Goal: Task Accomplishment & Management: Manage account settings

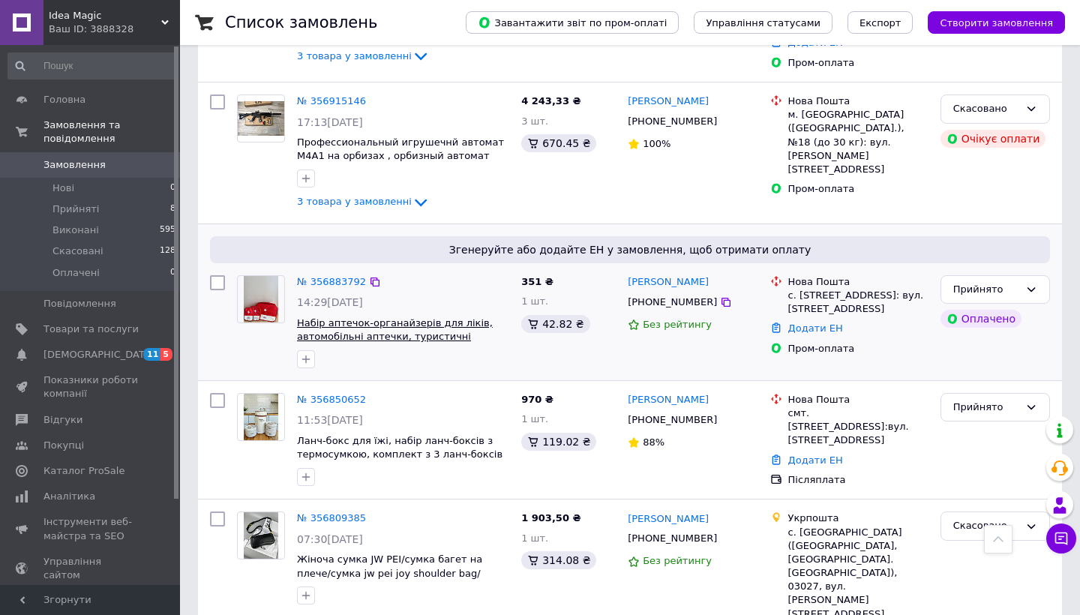
scroll to position [380, 0]
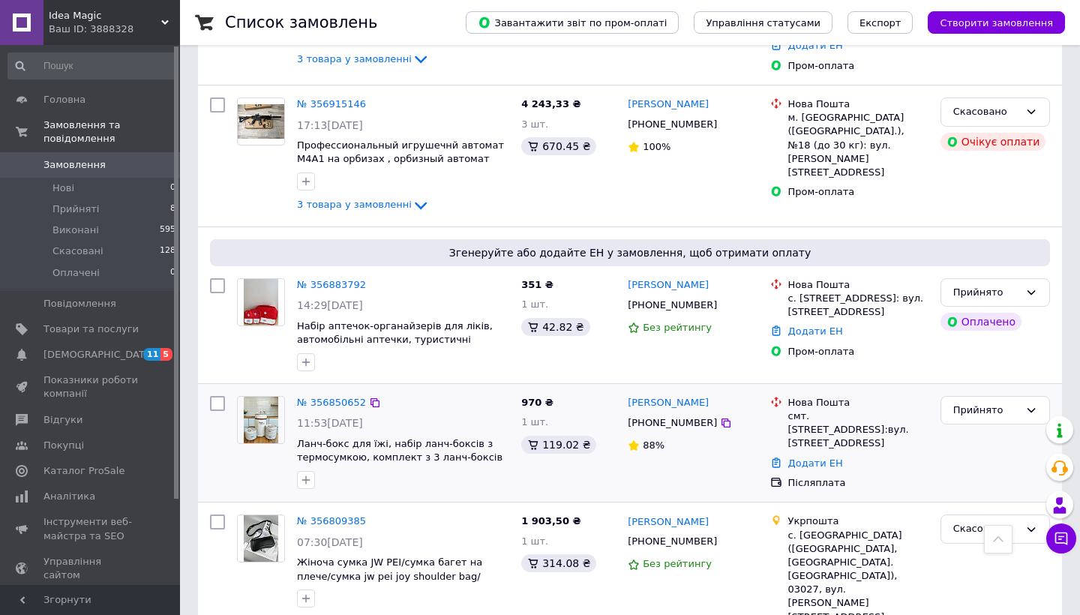
click at [457, 416] on div "11:53[DATE]" at bounding box center [403, 423] width 212 height 15
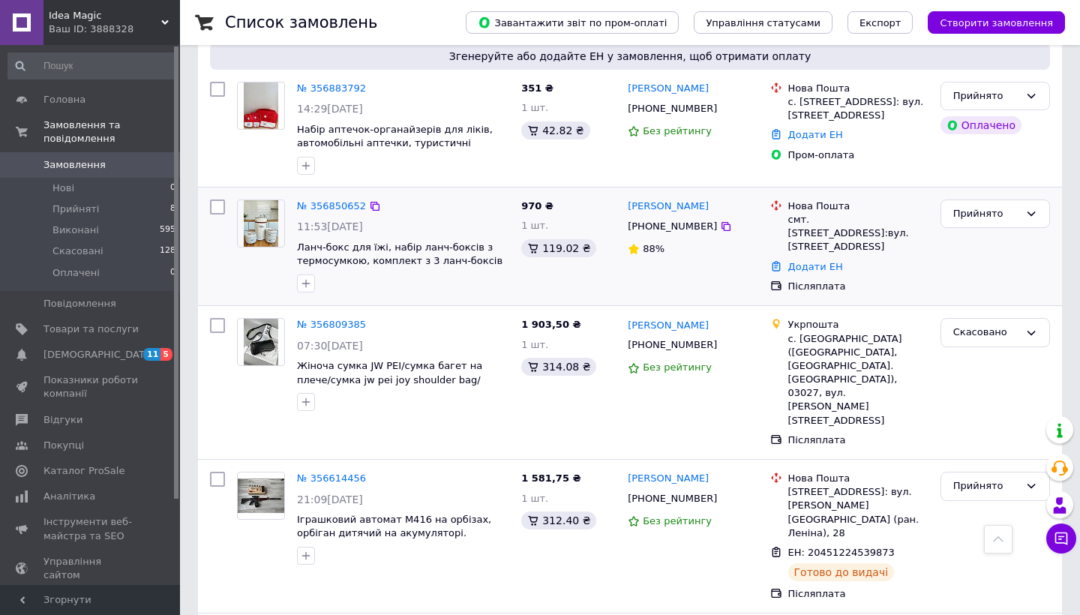
scroll to position [578, 0]
click at [639, 411] on div "№ 356809385 07:30, 12.08.2025 Жіноча сумка JW PEI/сумка багет на плече/сумка jw…" at bounding box center [630, 382] width 864 height 154
click at [633, 401] on div "Руслана Кузьмич +380982337388 Без рейтингу" at bounding box center [693, 381] width 142 height 141
click at [810, 335] on div "с. [GEOGRAPHIC_DATA] ([GEOGRAPHIC_DATA], [GEOGRAPHIC_DATA]. [GEOGRAPHIC_DATA]),…" at bounding box center [859, 379] width 140 height 95
click at [747, 336] on div "[PHONE_NUMBER]" at bounding box center [693, 344] width 133 height 17
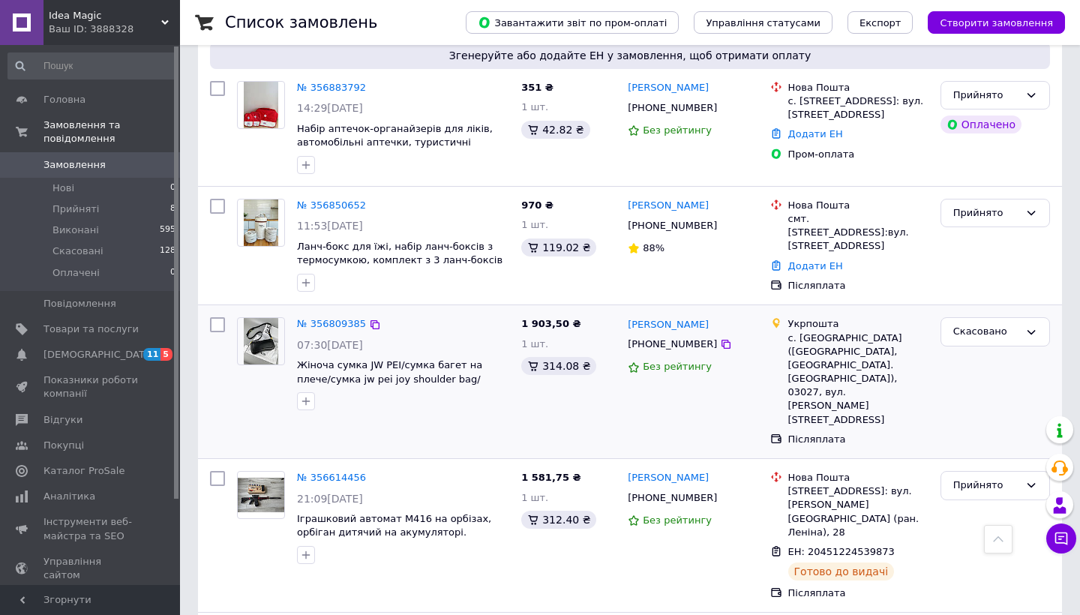
click at [737, 318] on div "[PERSON_NAME]" at bounding box center [693, 324] width 133 height 17
click at [483, 311] on div "№ 356809385 07:30, 12.08.2025 Жіноча сумка JW PEI/сумка багет на плече/сумка jw…" at bounding box center [403, 363] width 224 height 105
click at [240, 388] on div at bounding box center [261, 363] width 60 height 105
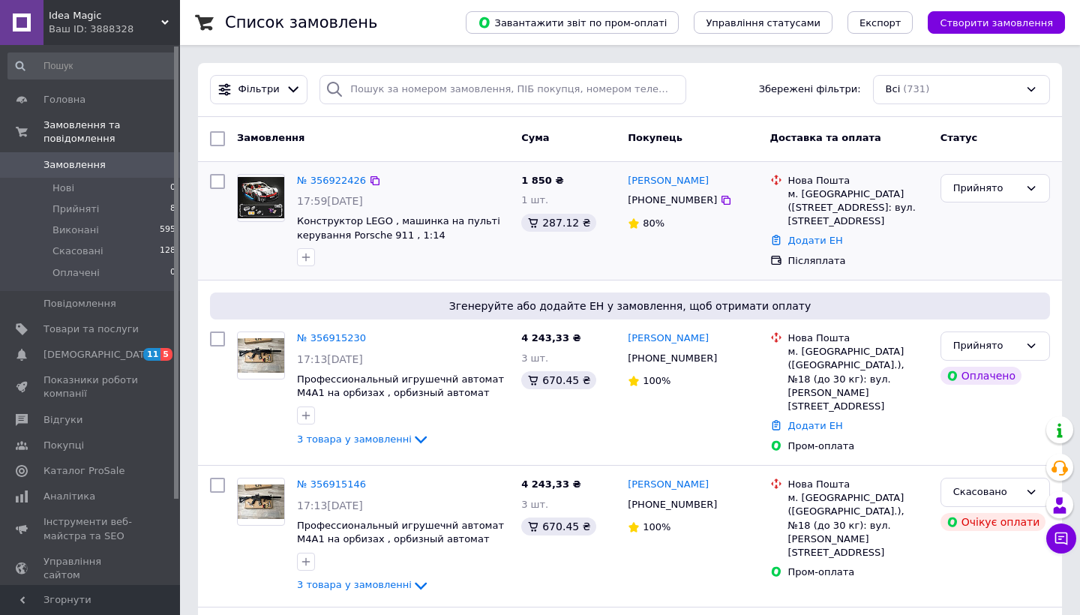
click at [411, 254] on div at bounding box center [403, 257] width 218 height 24
click at [416, 185] on div "№ 356922426" at bounding box center [403, 181] width 215 height 17
click at [397, 230] on span "Конструктор LEGO , машинка на пульті керування Porsche 911 , 1:14" at bounding box center [398, 228] width 203 height 26
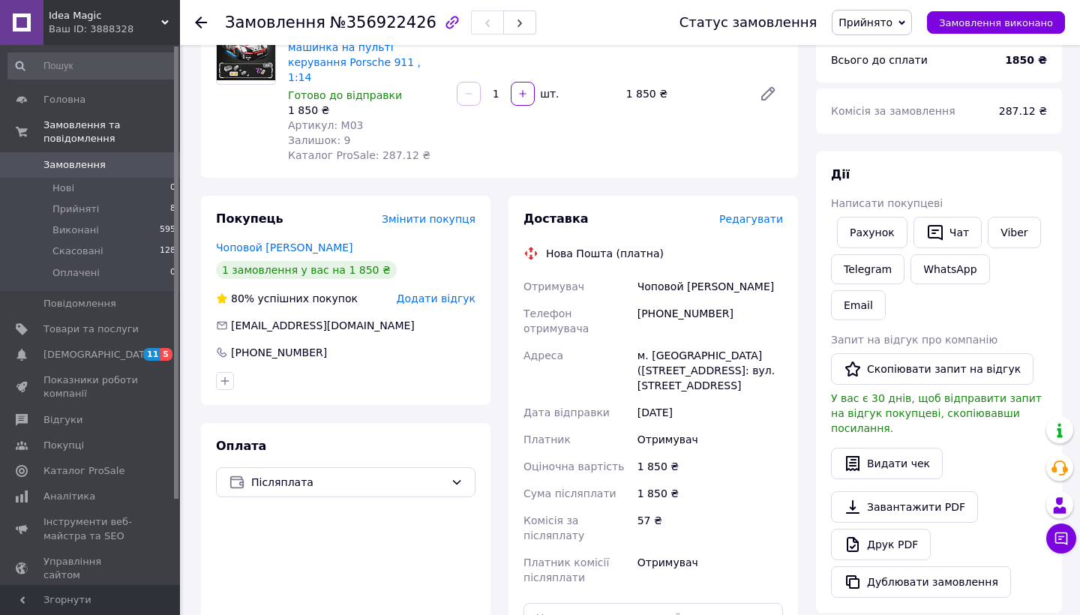
scroll to position [151, 0]
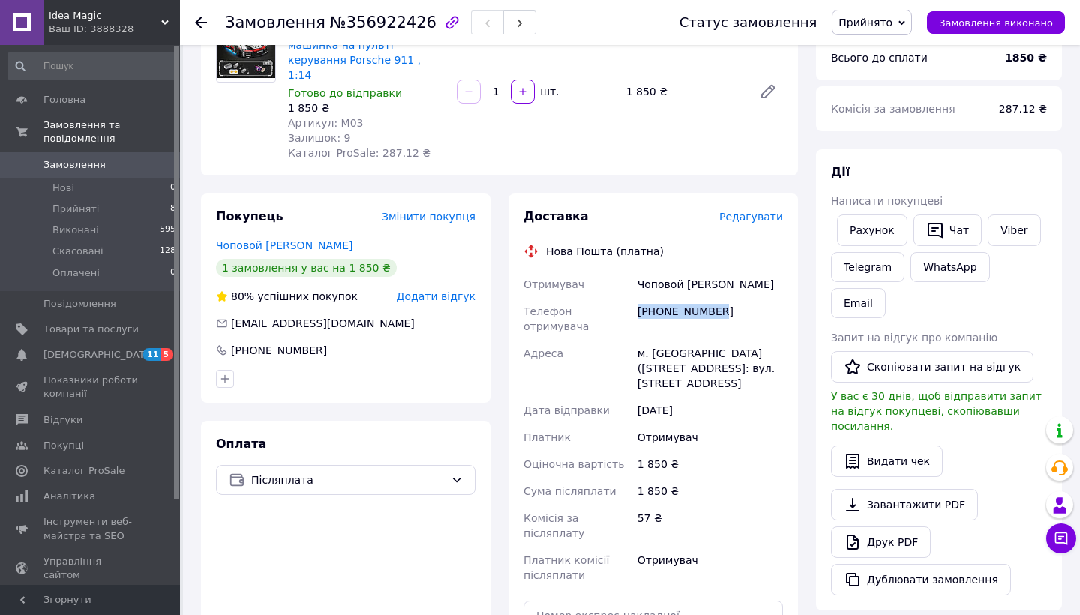
drag, startPoint x: 722, startPoint y: 293, endPoint x: 640, endPoint y: 291, distance: 81.8
click at [640, 298] on div "[PHONE_NUMBER]" at bounding box center [711, 319] width 152 height 42
copy div "[PHONE_NUMBER]"
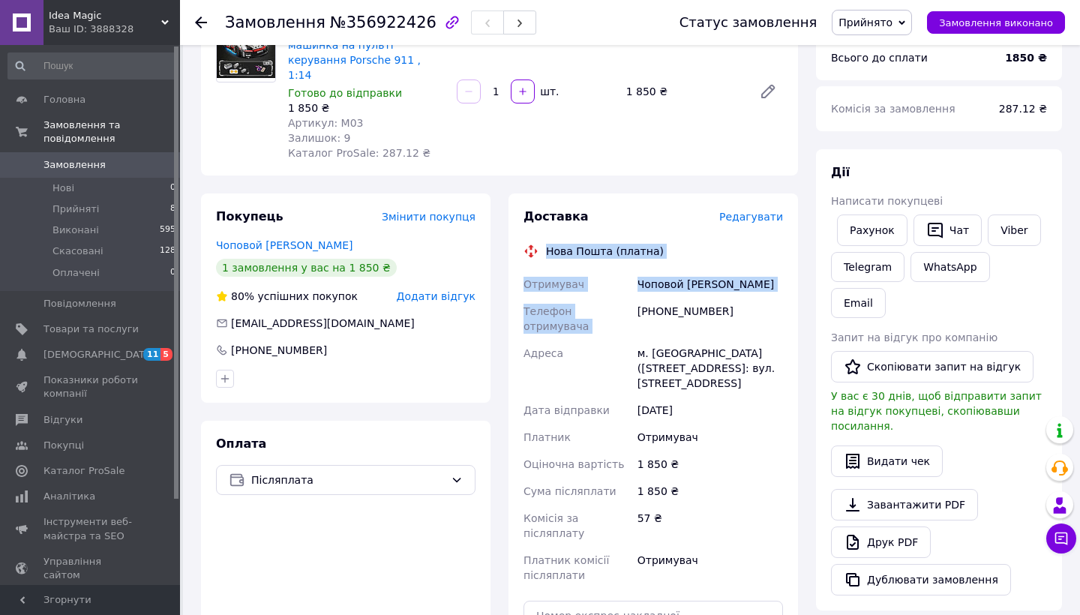
drag, startPoint x: 737, startPoint y: 281, endPoint x: 544, endPoint y: 221, distance: 202.2
click at [549, 226] on div "Доставка Редагувати Нова Пошта (платна) Отримувач Чоповой Роман Телефон отримув…" at bounding box center [654, 471] width 260 height 525
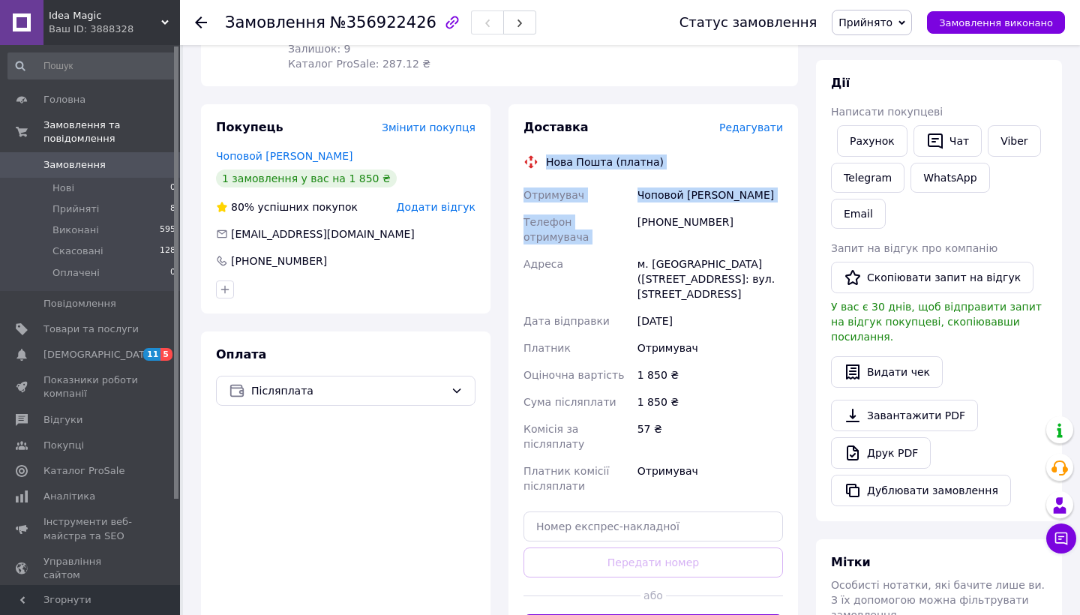
scroll to position [236, 0]
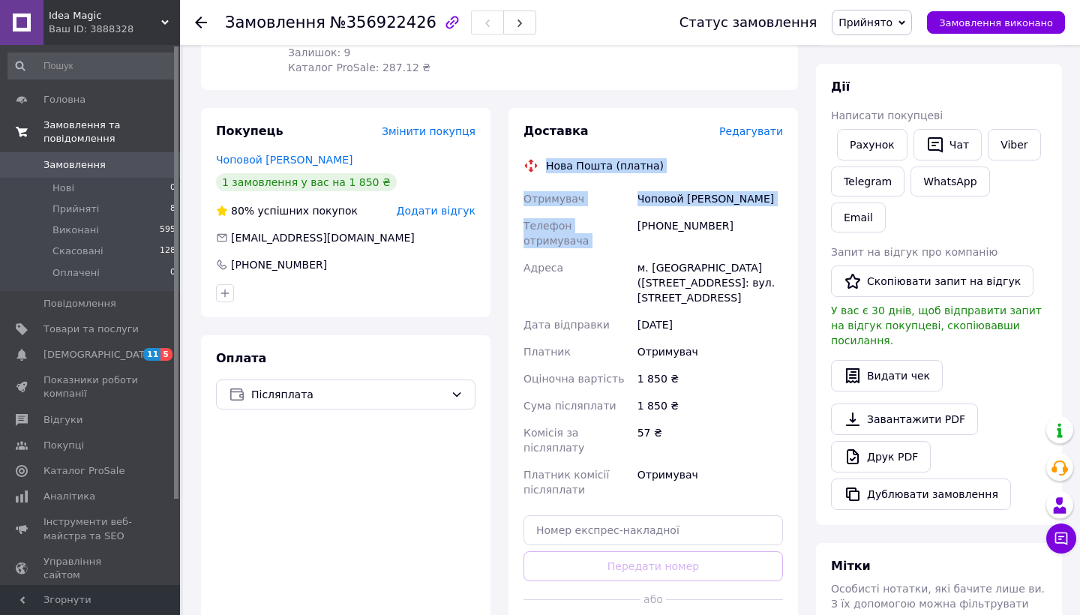
click at [89, 140] on span "Замовлення та повідомлення" at bounding box center [112, 132] width 137 height 27
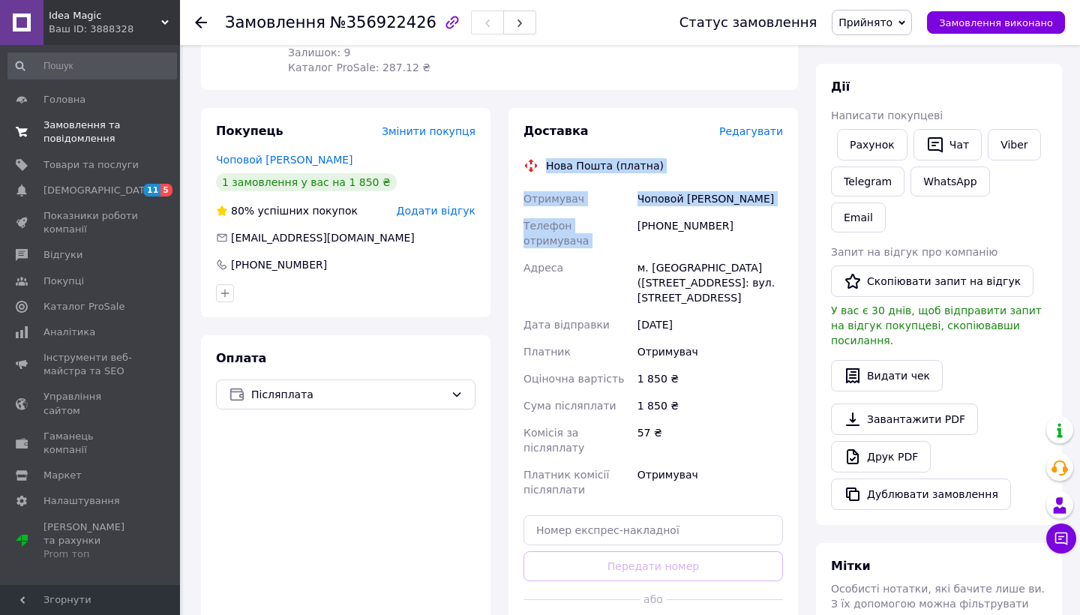
click at [74, 140] on span "Замовлення та повідомлення" at bounding box center [91, 132] width 95 height 27
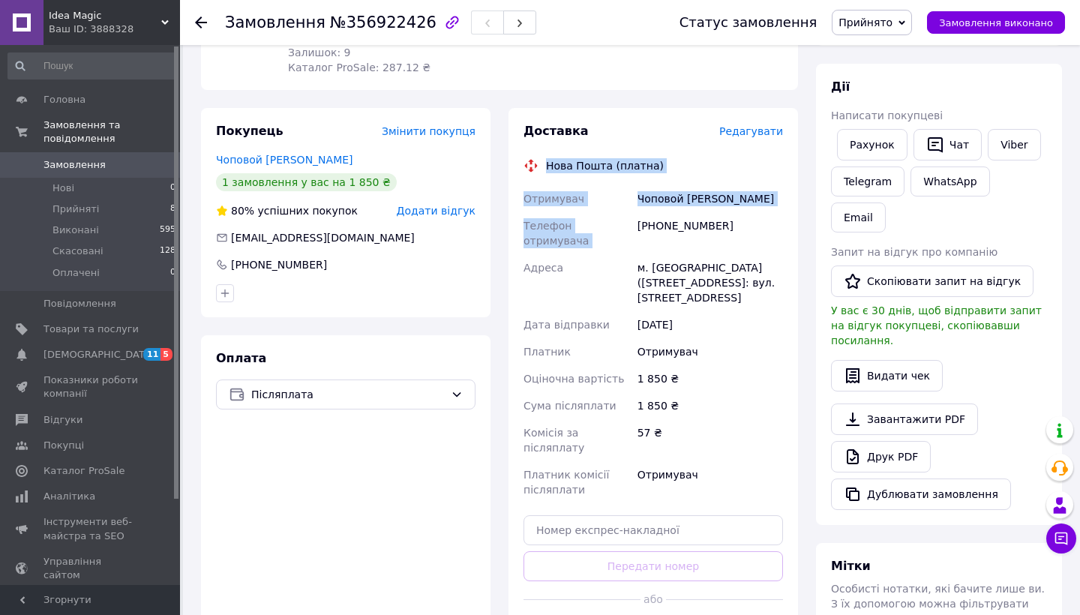
click at [63, 166] on span "Замовлення" at bounding box center [75, 165] width 62 height 14
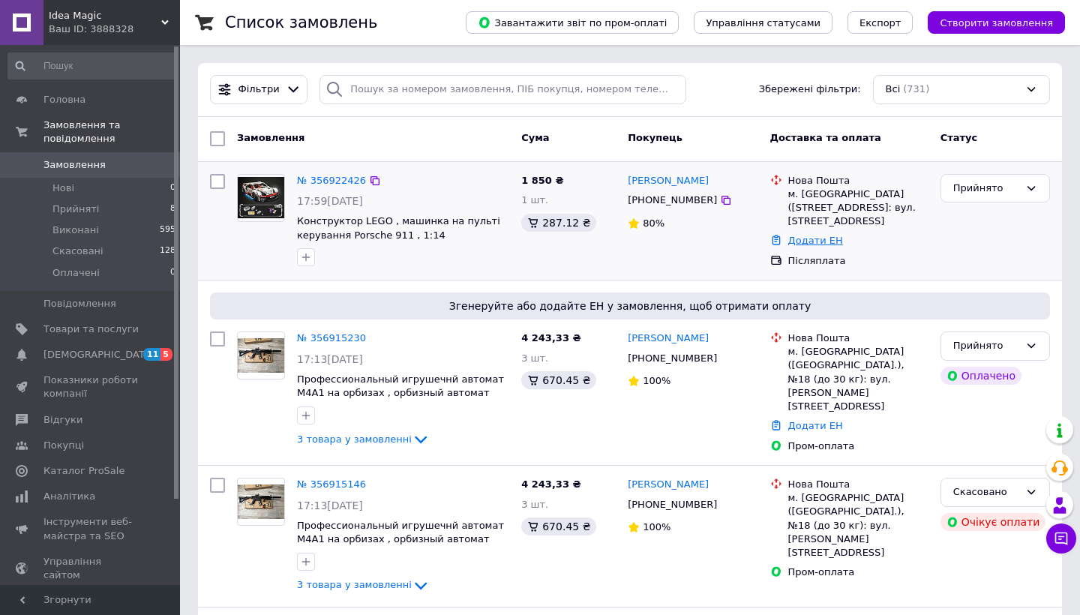
click at [822, 241] on link "Додати ЕН" at bounding box center [816, 240] width 55 height 11
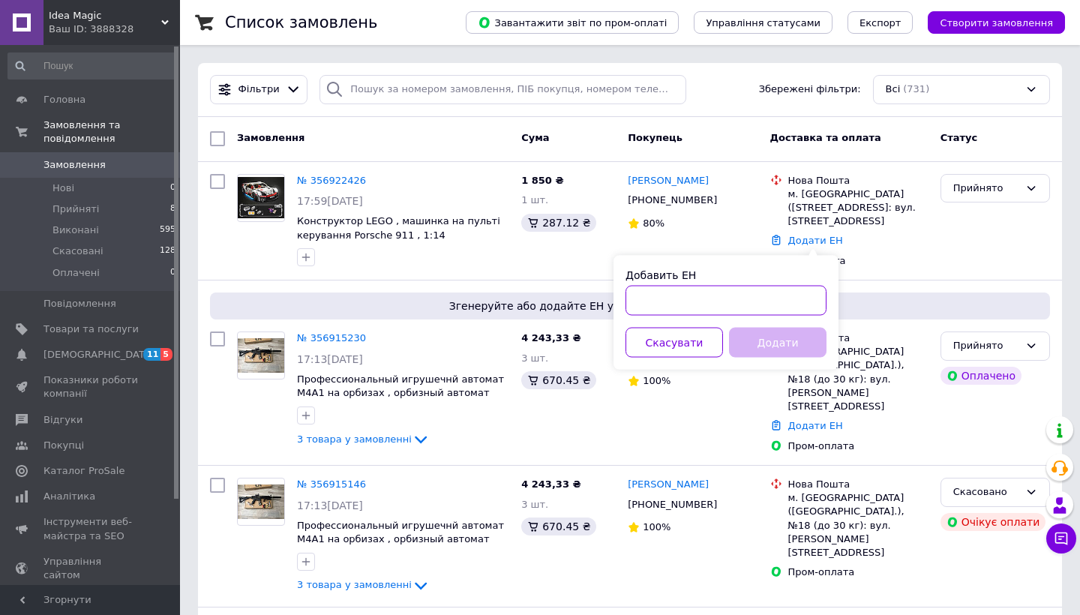
click at [752, 299] on input "Добавить ЕН" at bounding box center [726, 301] width 201 height 30
paste input "20451225363193"
type input "20451225363193"
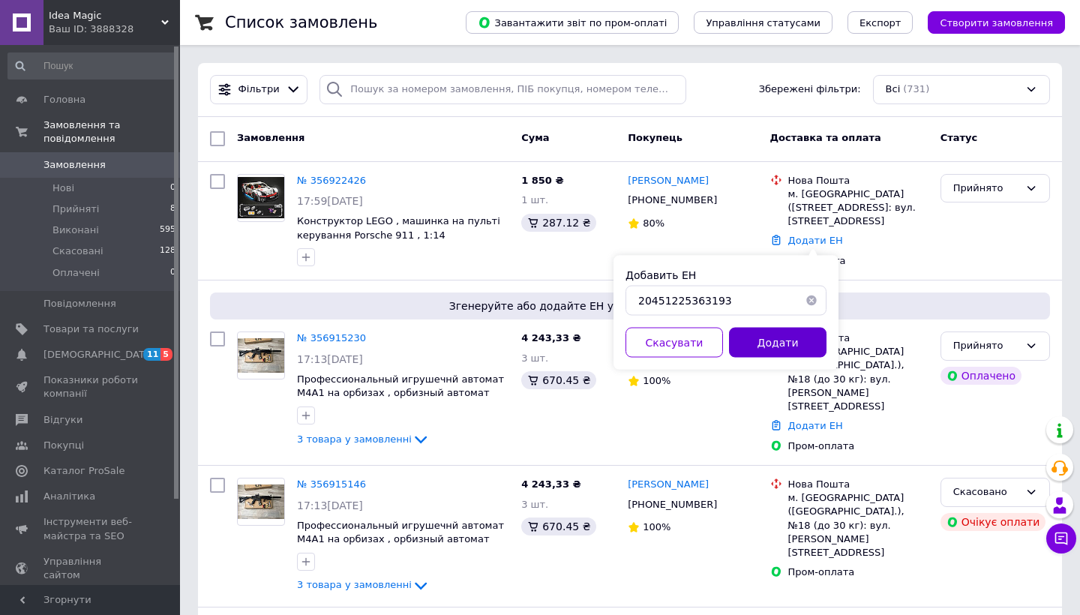
click at [792, 332] on button "Додати" at bounding box center [778, 343] width 98 height 30
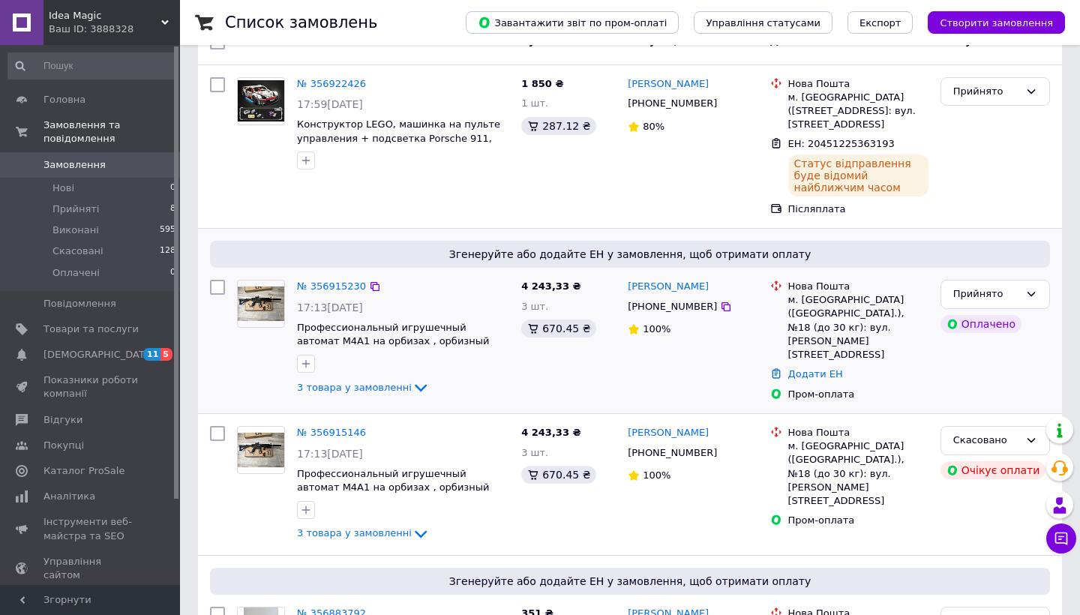
scroll to position [113, 0]
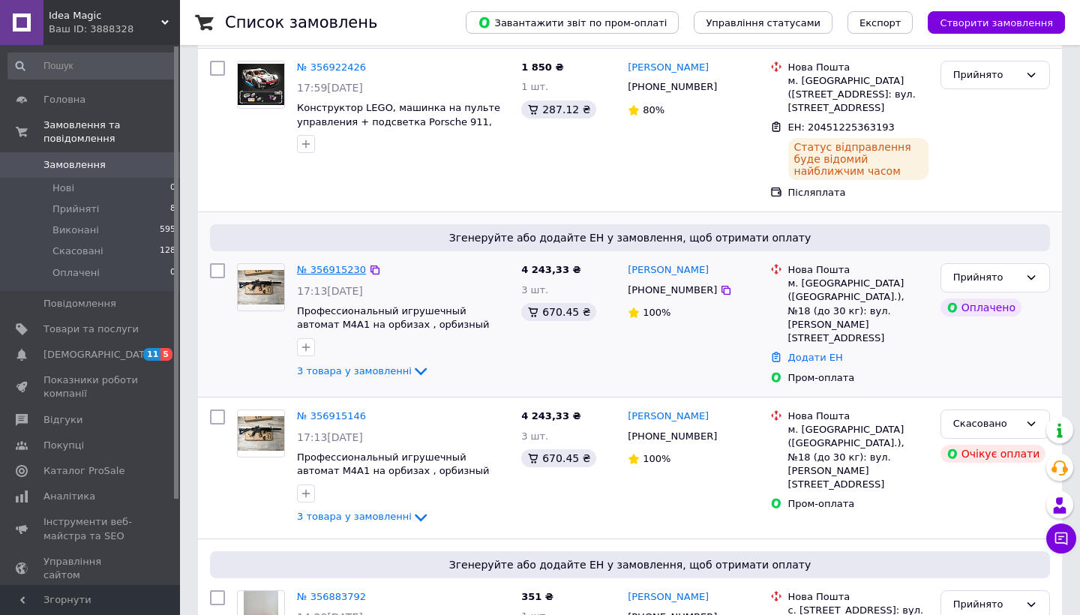
click at [324, 269] on link "№ 356915230" at bounding box center [331, 269] width 69 height 11
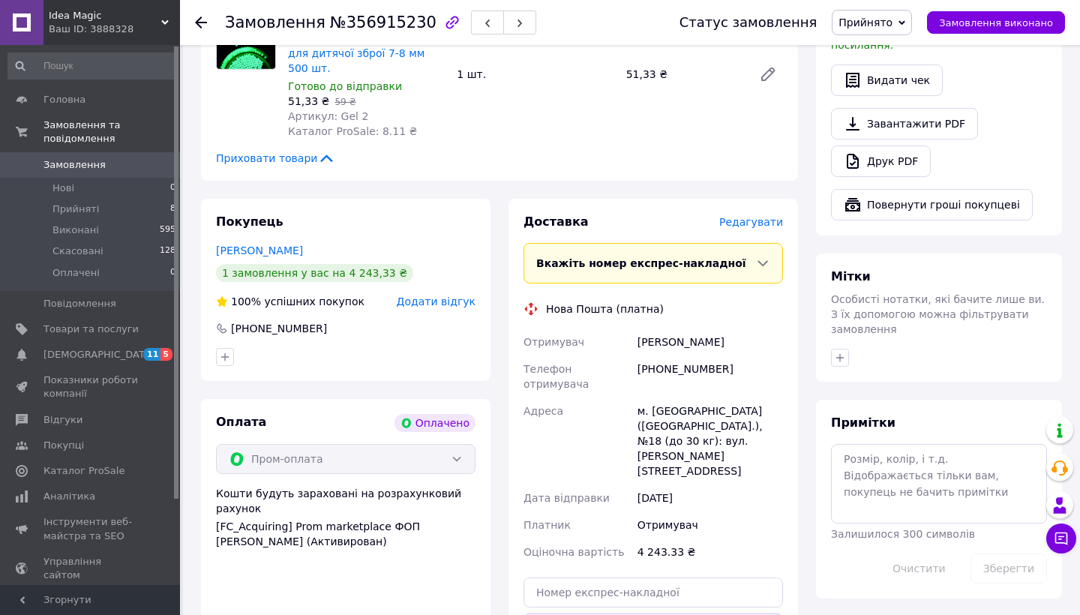
scroll to position [953, 0]
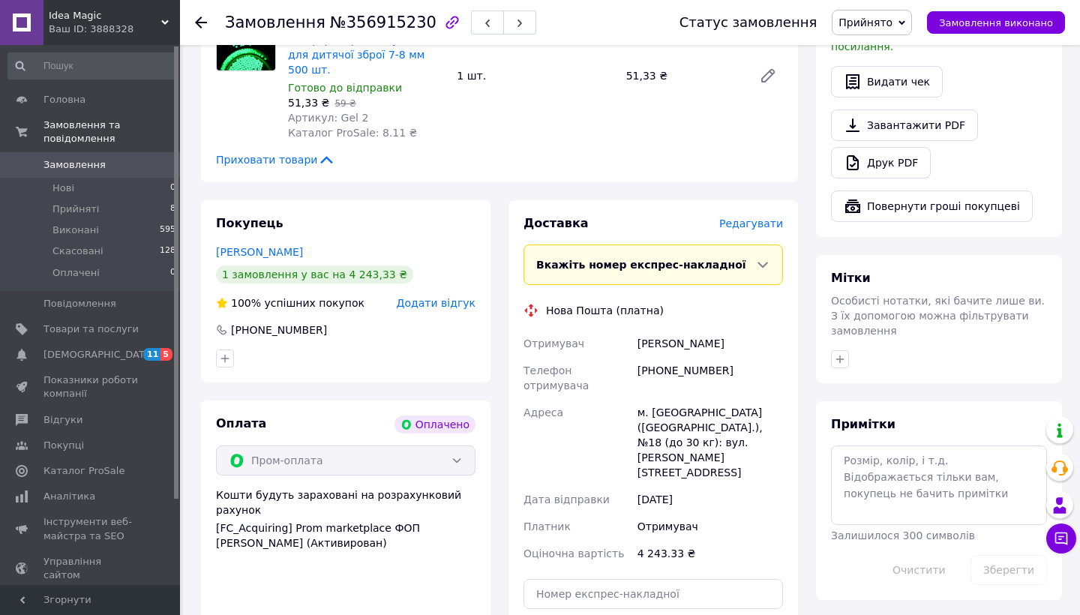
click at [381, 446] on div "Пром-оплата" at bounding box center [346, 461] width 260 height 30
click at [454, 446] on div "Пром-оплата" at bounding box center [346, 461] width 260 height 30
click at [464, 446] on div "Пром-оплата" at bounding box center [346, 461] width 260 height 30
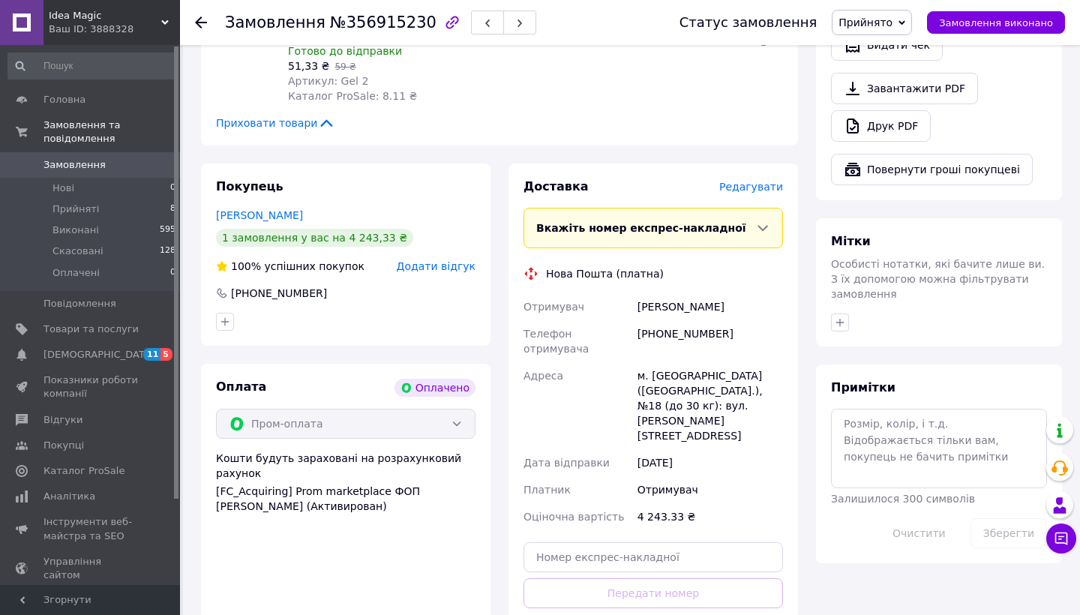
scroll to position [990, 0]
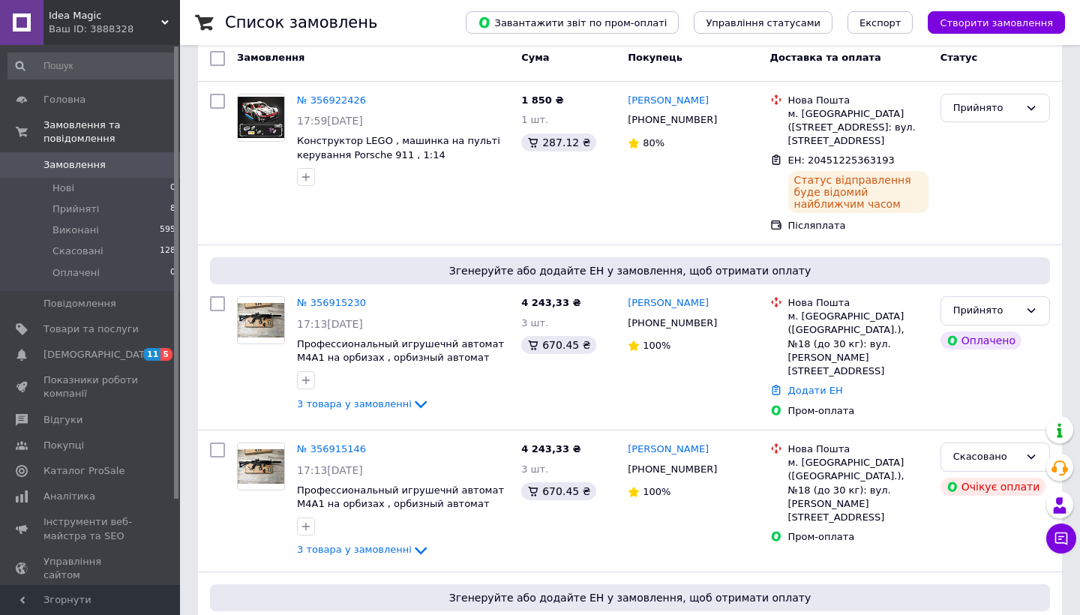
scroll to position [100, 0]
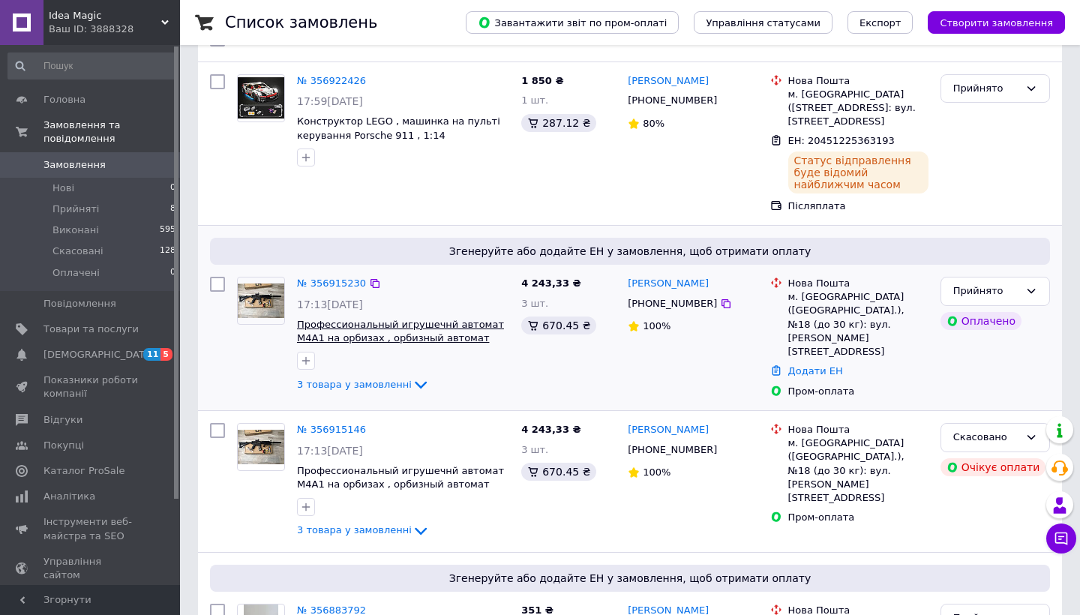
click at [440, 328] on span "Профессиональный игрушечнй автомат М4А1 на орбизах , орбизный автомат" at bounding box center [400, 332] width 207 height 26
